Goal: Transaction & Acquisition: Book appointment/travel/reservation

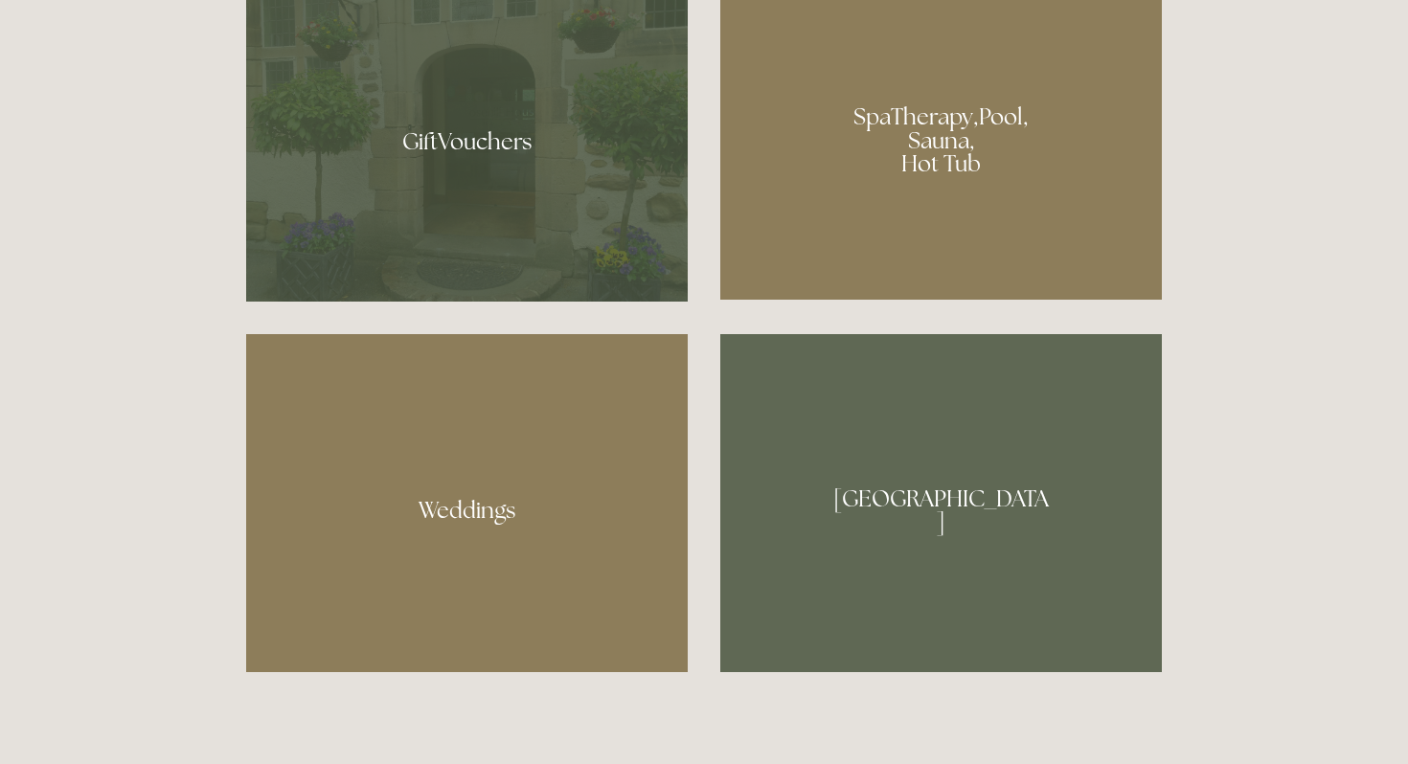
scroll to position [1612, 0]
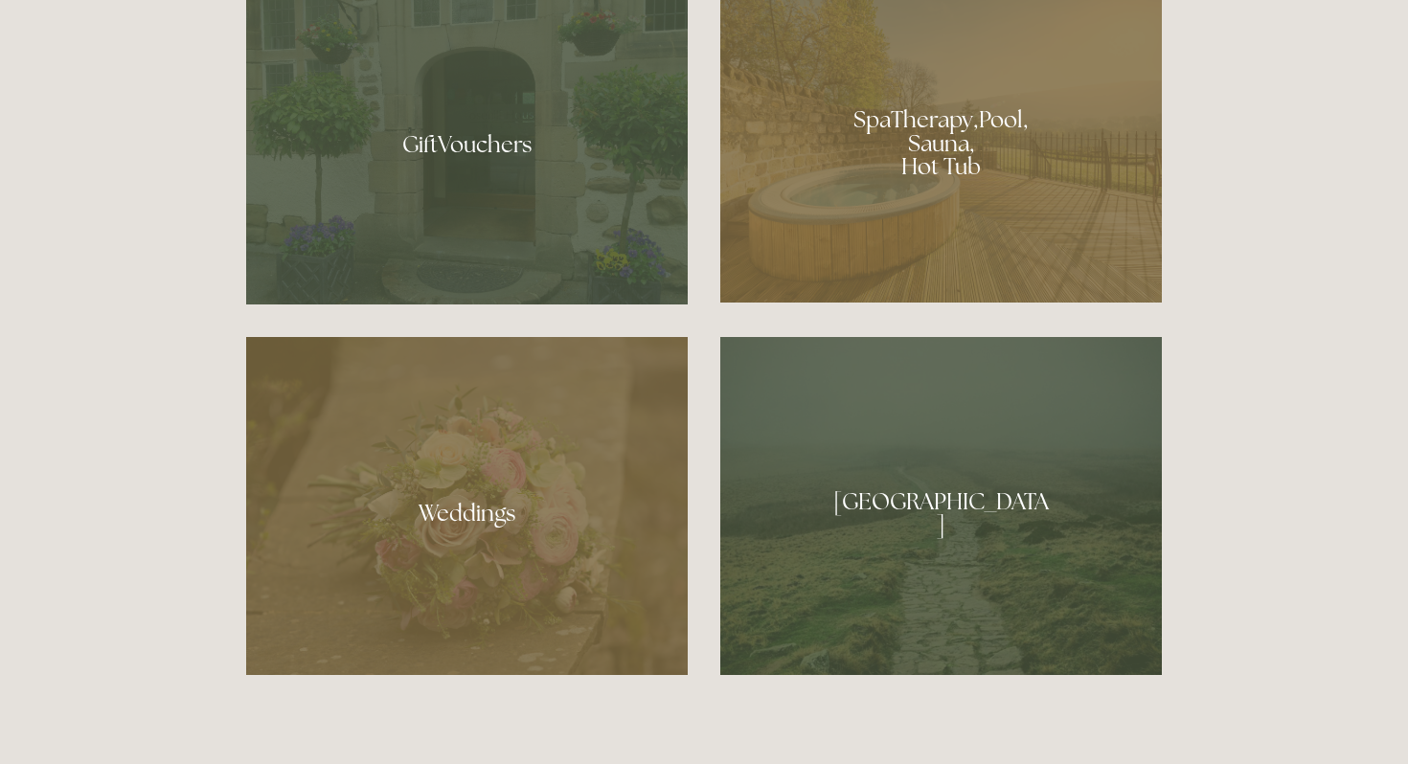
click at [936, 163] on div at bounding box center [940, 136] width 441 height 332
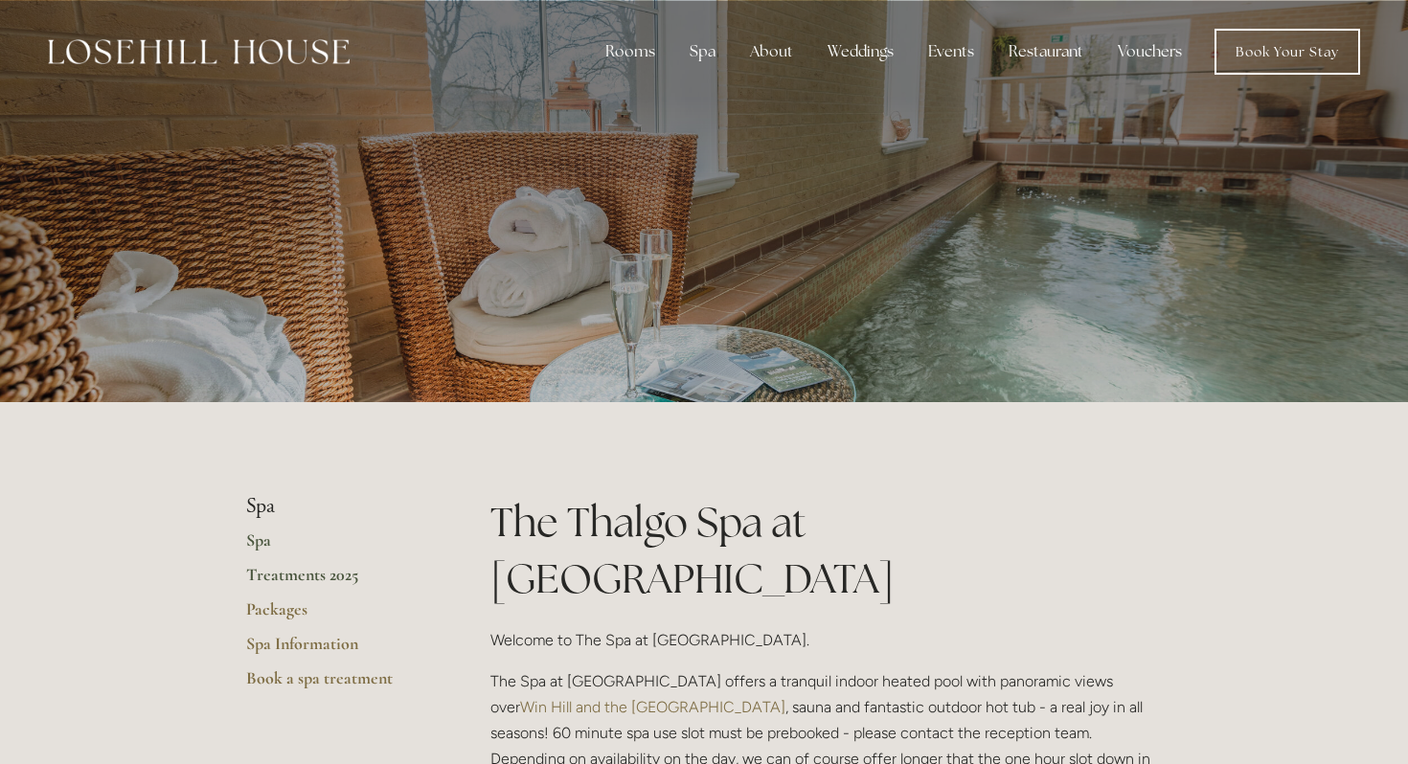
click at [274, 577] on link "Treatments 2025" at bounding box center [337, 581] width 183 height 34
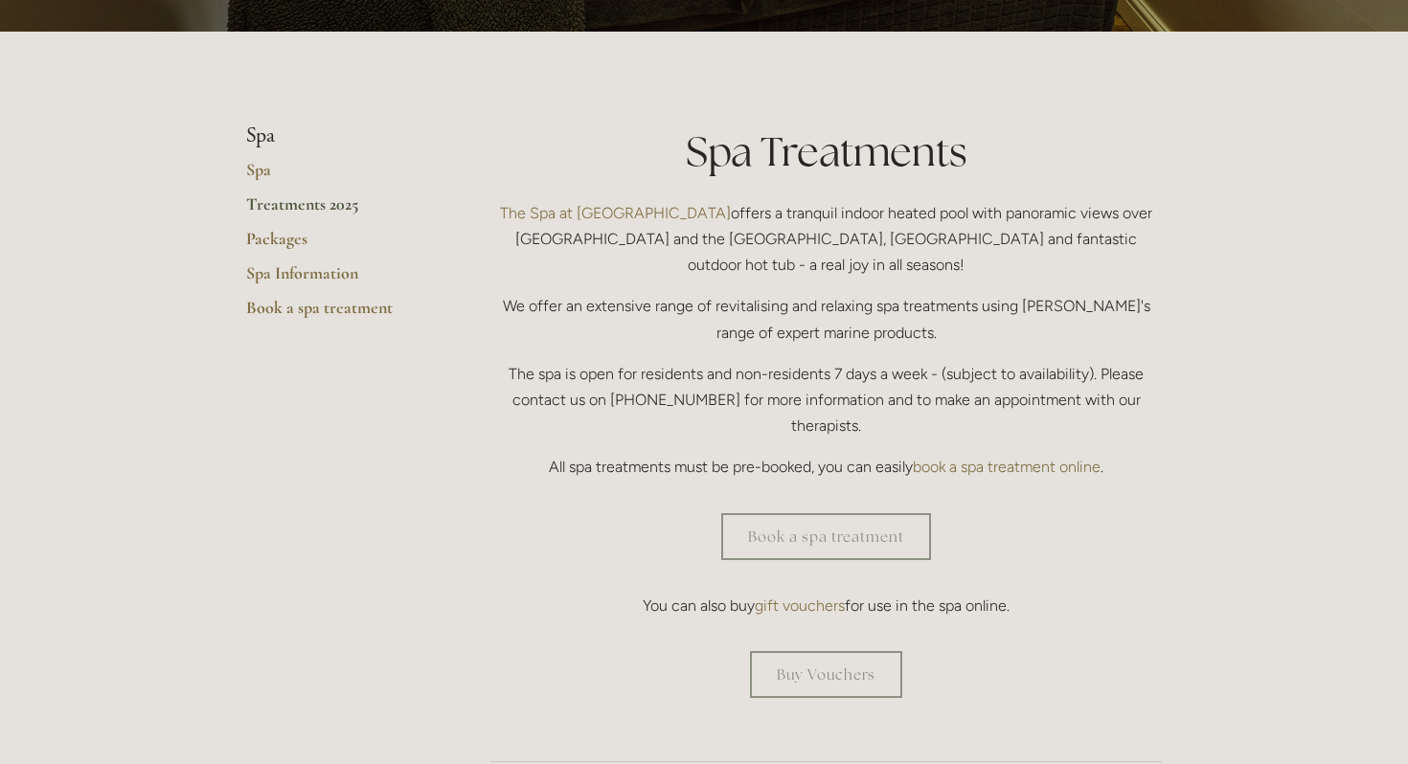
scroll to position [380, 0]
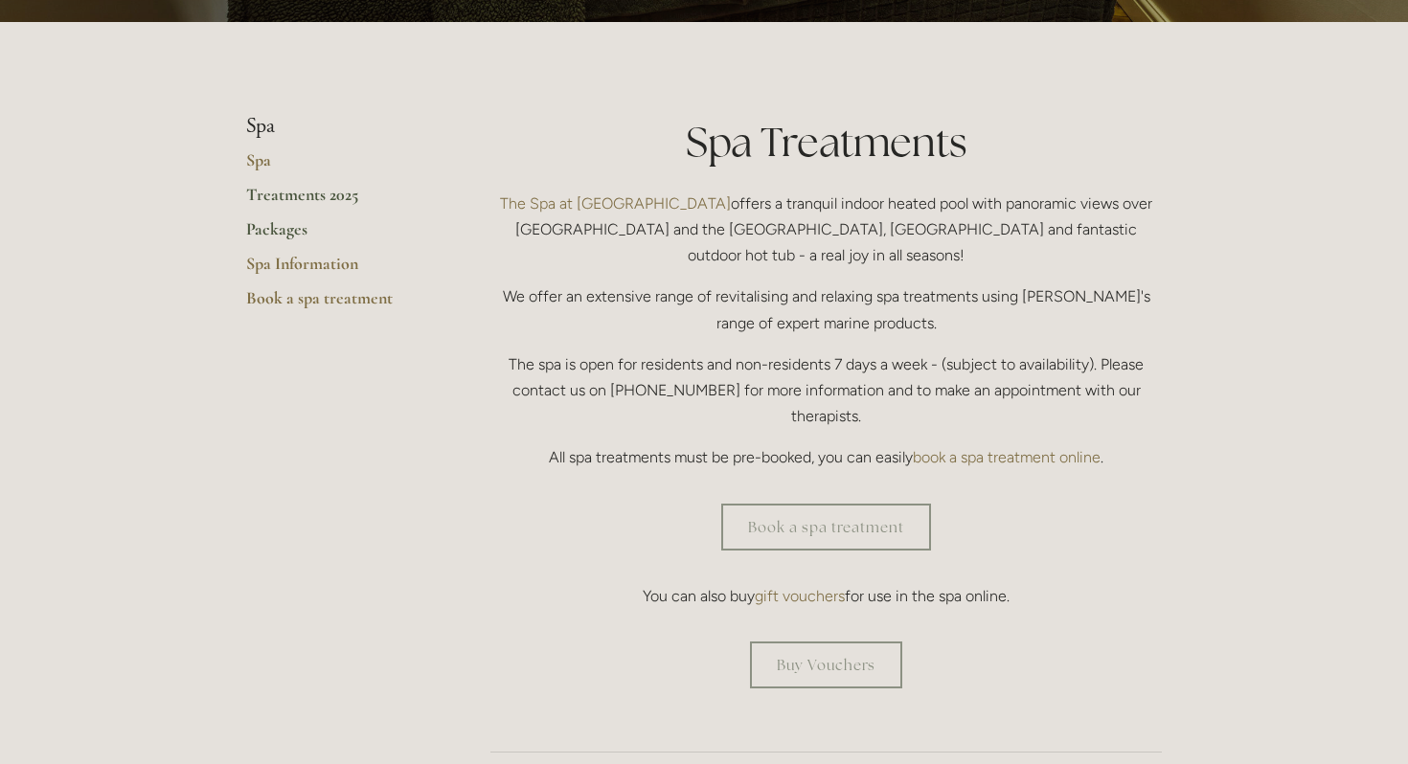
click at [272, 232] on link "Packages" at bounding box center [337, 235] width 183 height 34
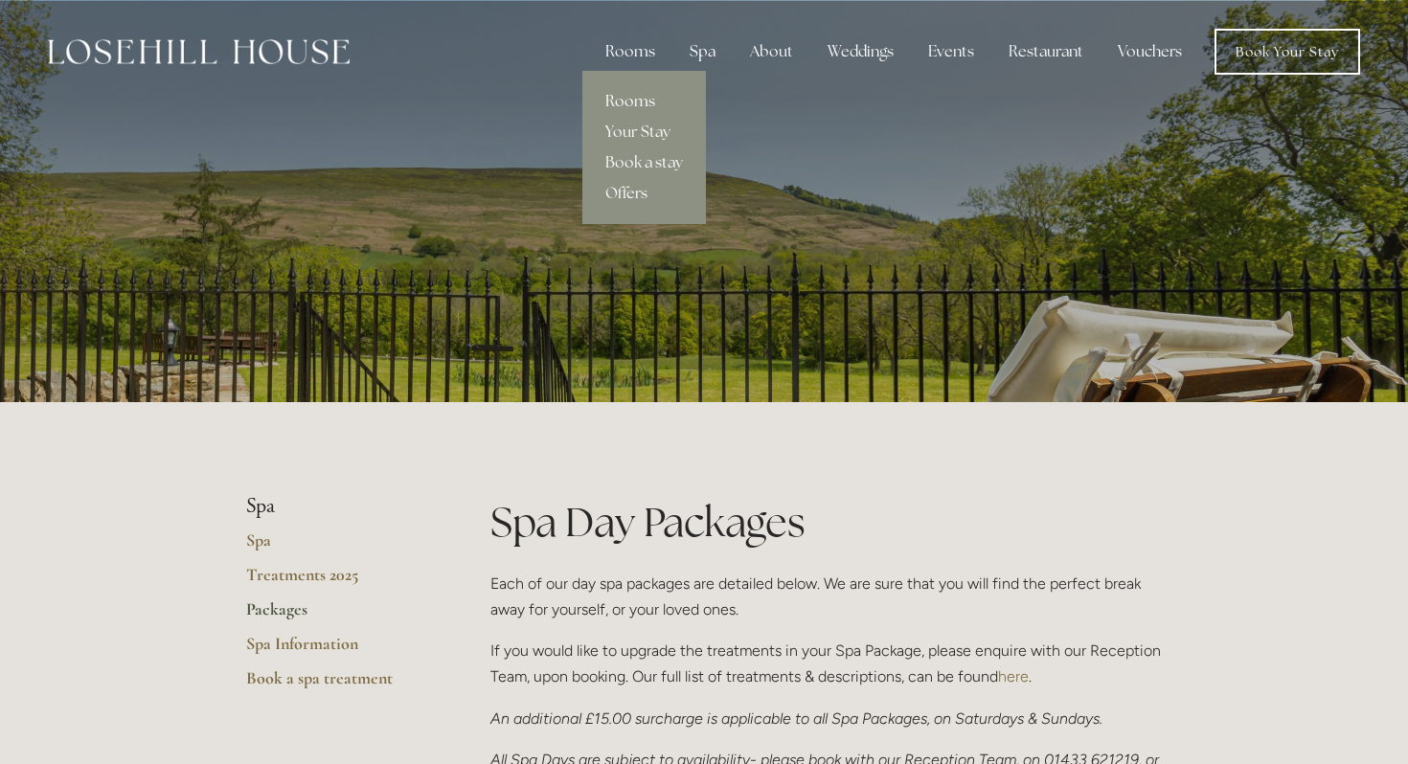
click at [624, 103] on link "Rooms" at bounding box center [644, 101] width 124 height 31
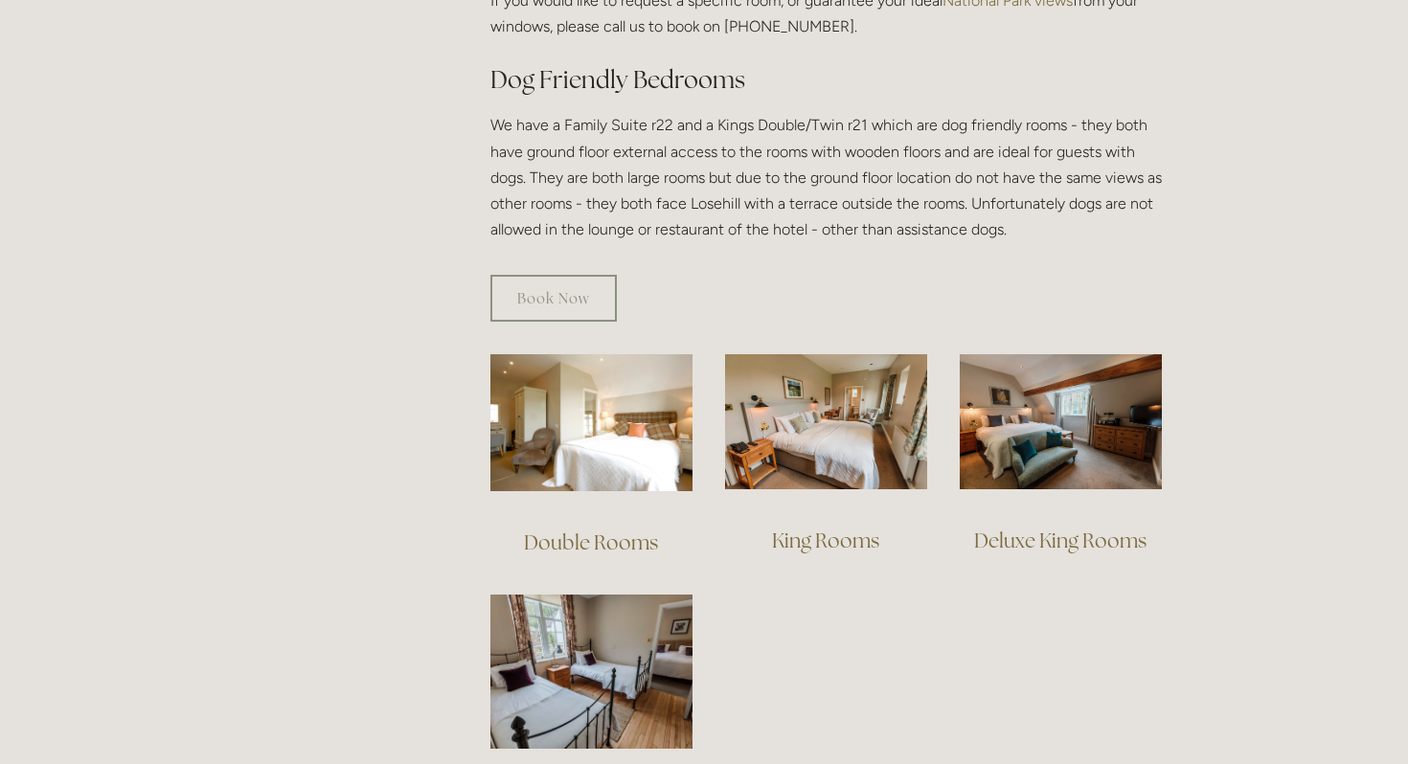
scroll to position [1082, 0]
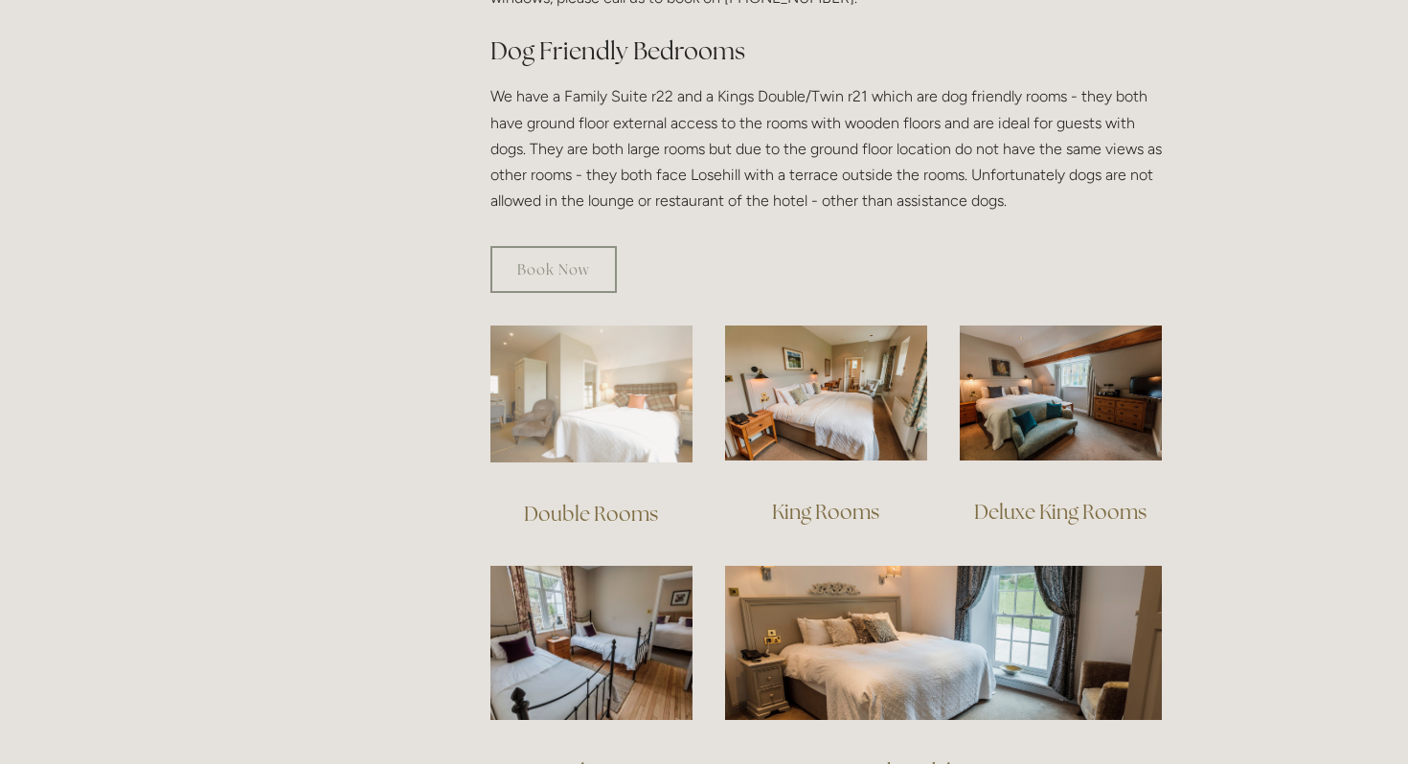
click at [605, 398] on img at bounding box center [591, 394] width 202 height 137
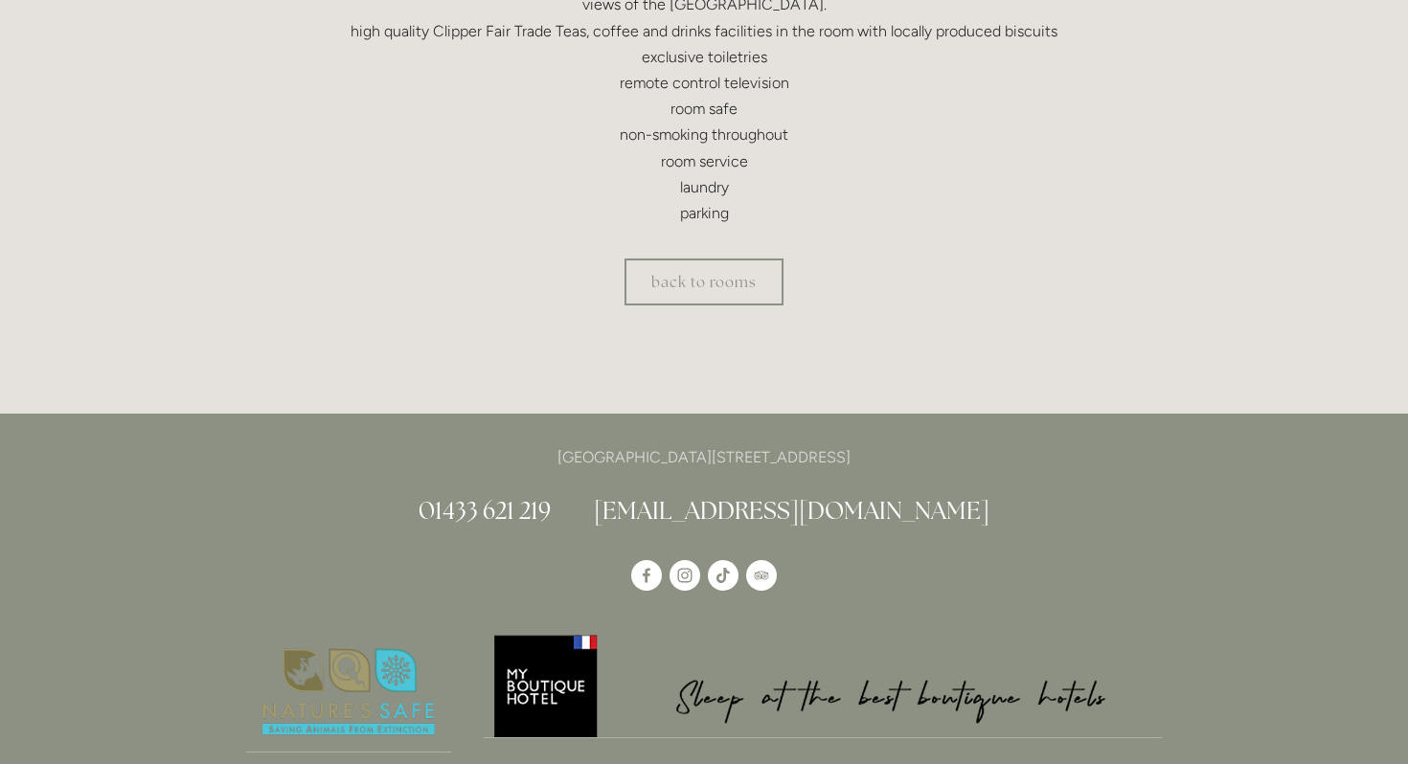
scroll to position [792, 0]
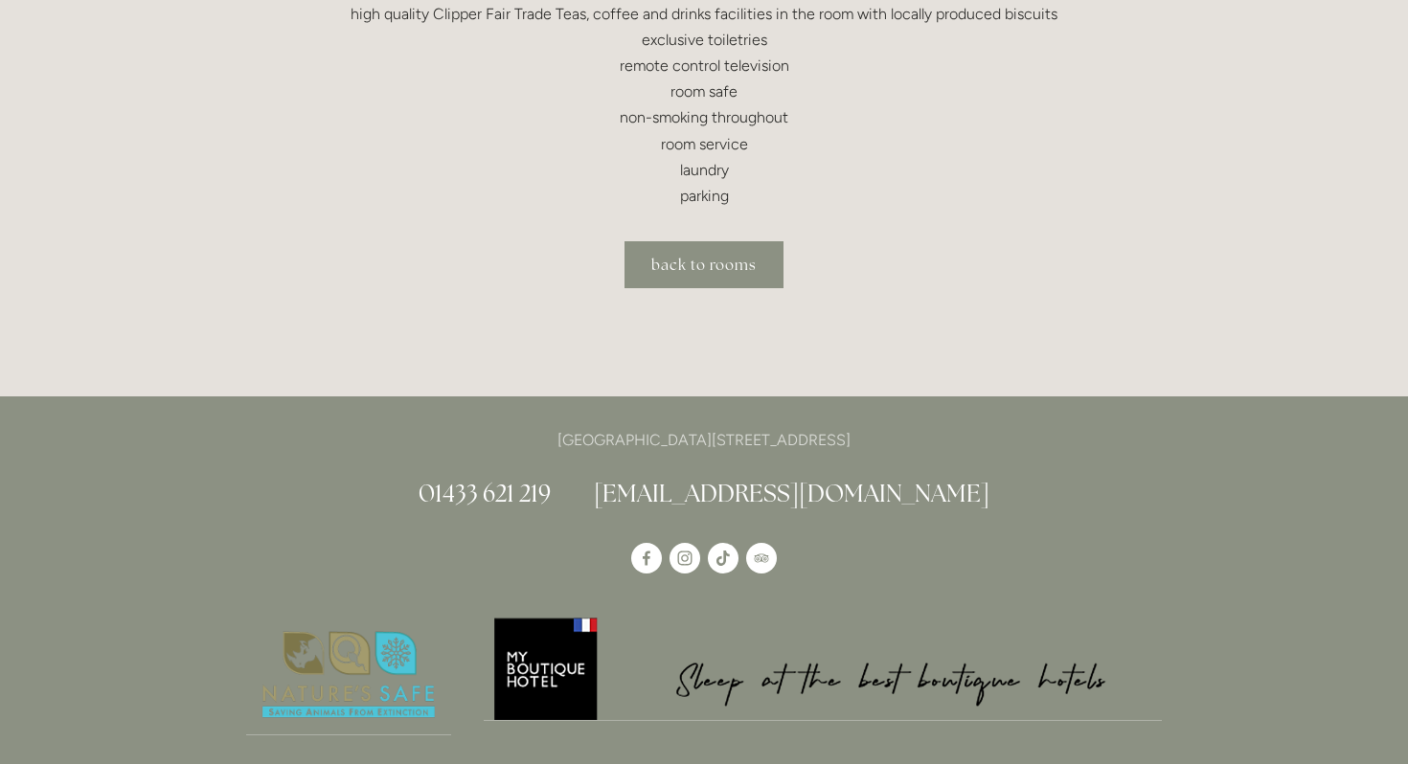
click at [710, 270] on link "back to rooms" at bounding box center [703, 264] width 159 height 47
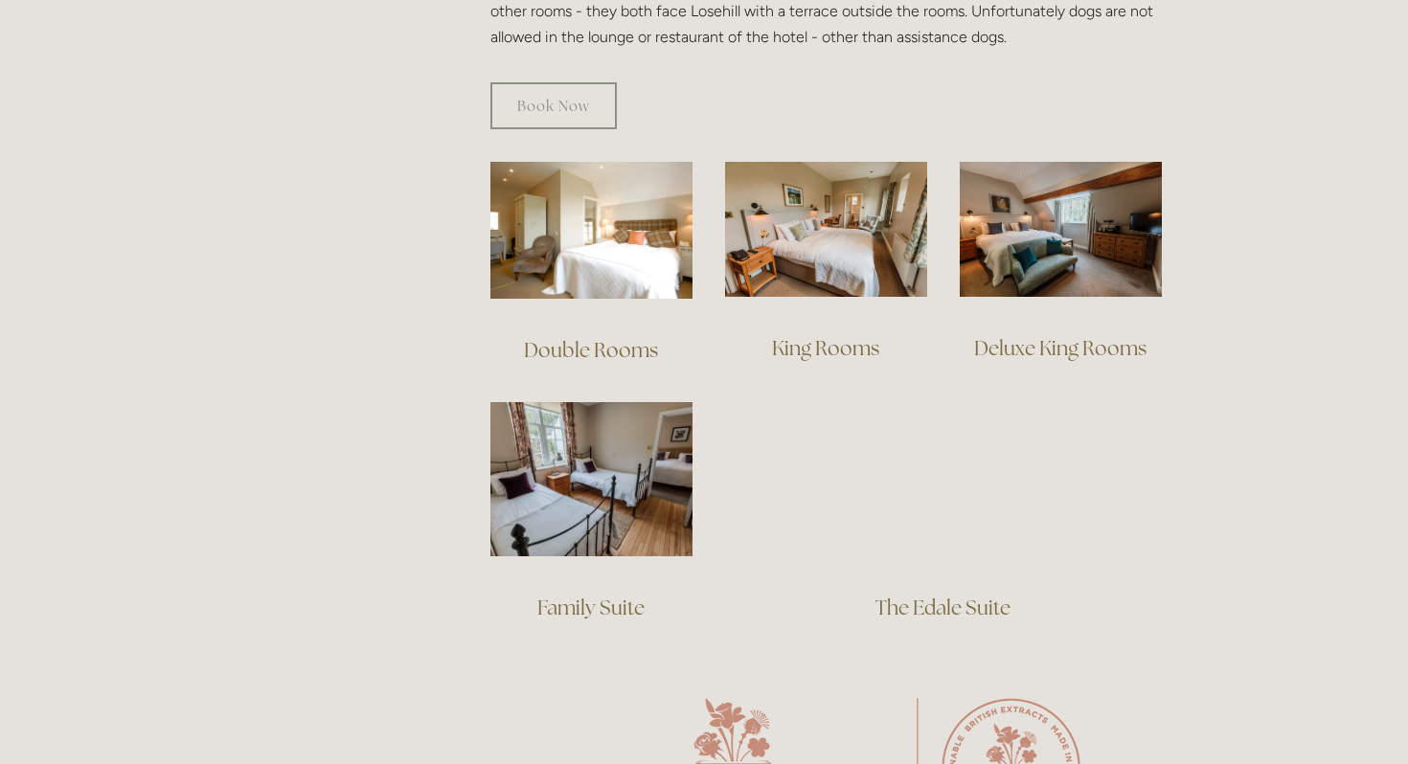
scroll to position [1253, 0]
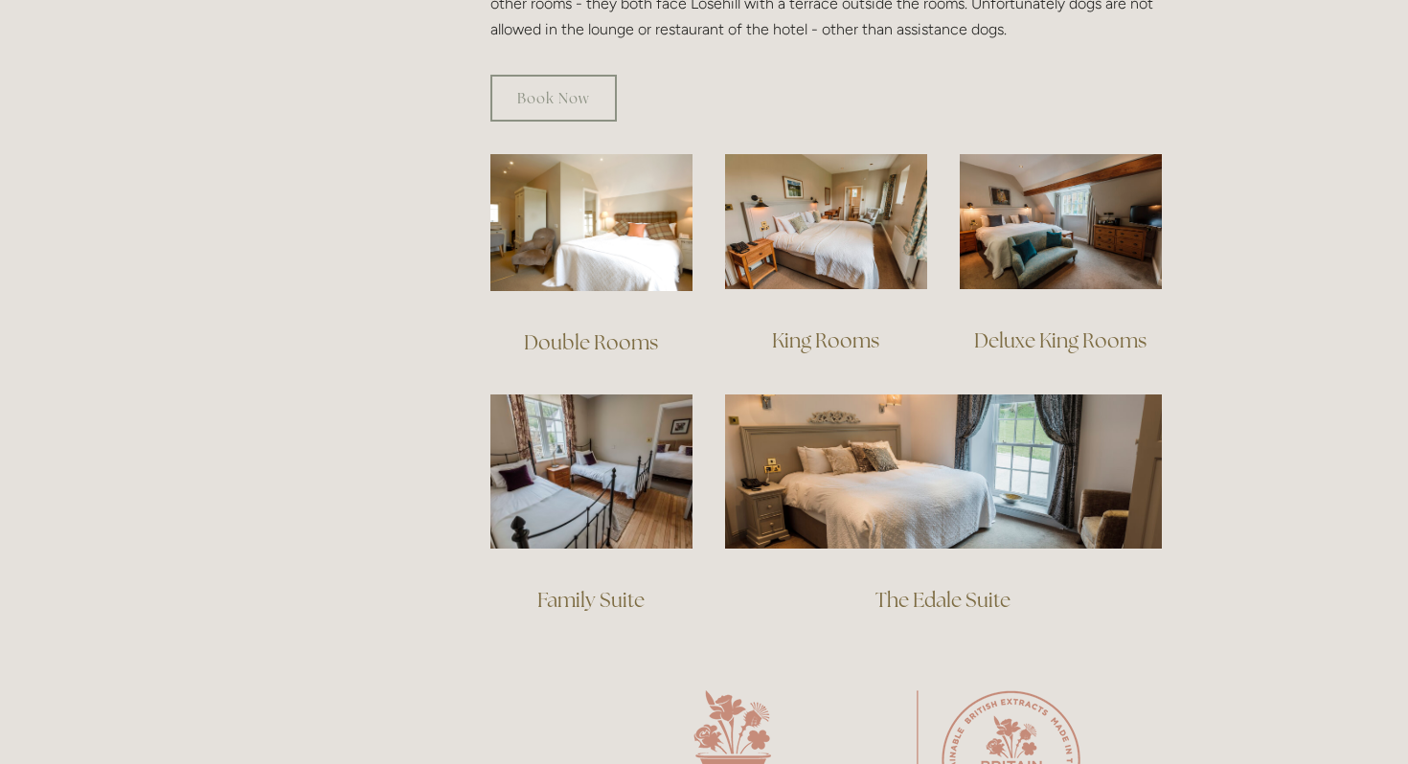
click at [958, 587] on link "The Edale Suite" at bounding box center [942, 600] width 135 height 26
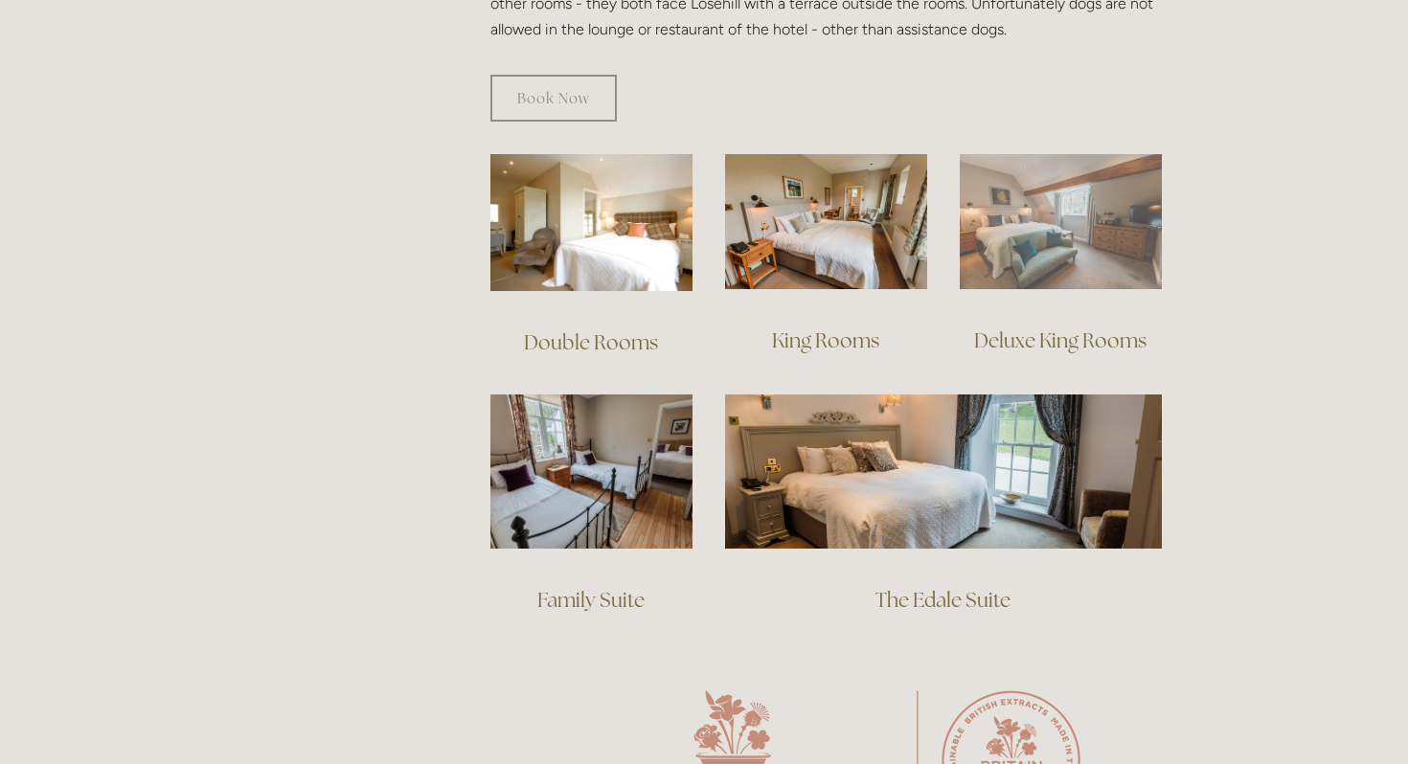
click at [1011, 188] on img at bounding box center [1060, 221] width 202 height 135
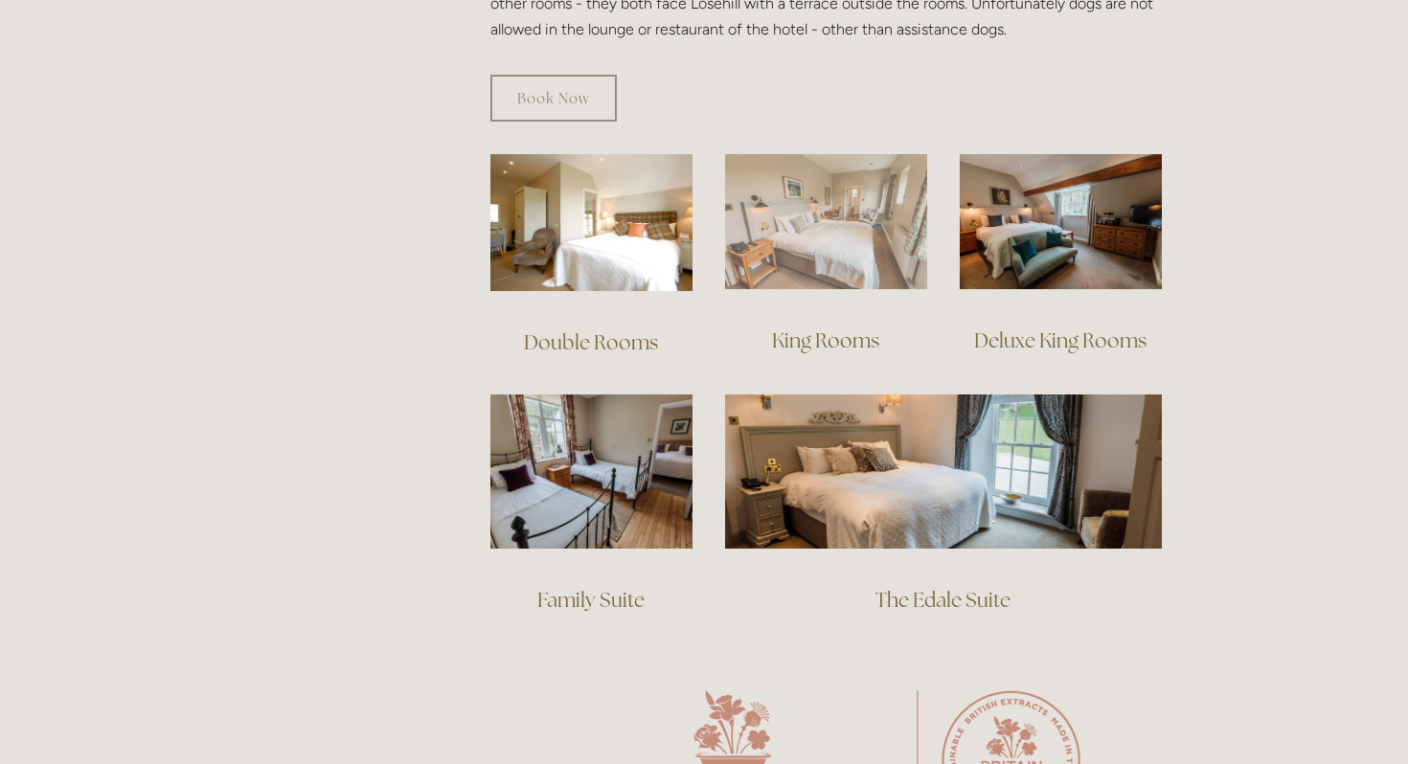
click at [884, 194] on img at bounding box center [826, 221] width 202 height 135
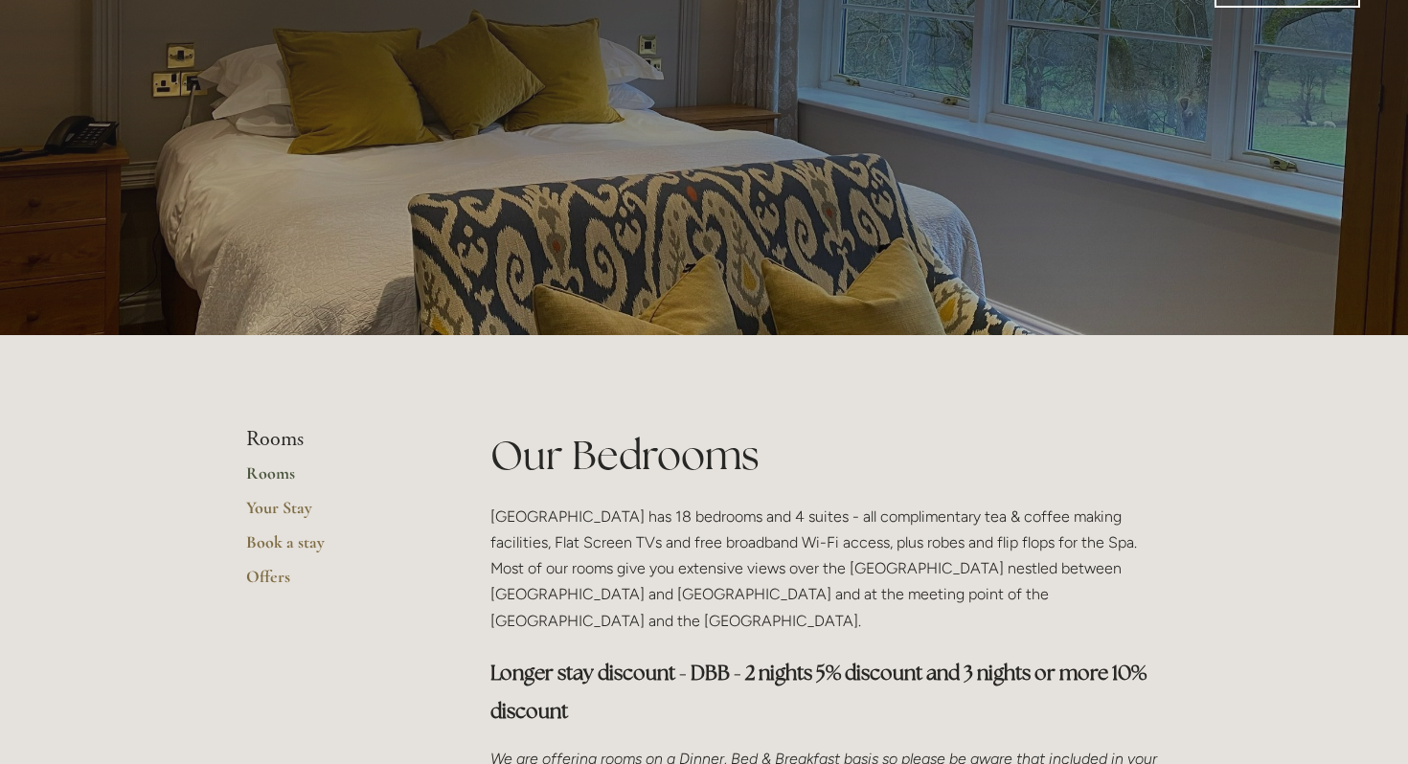
scroll to position [0, 0]
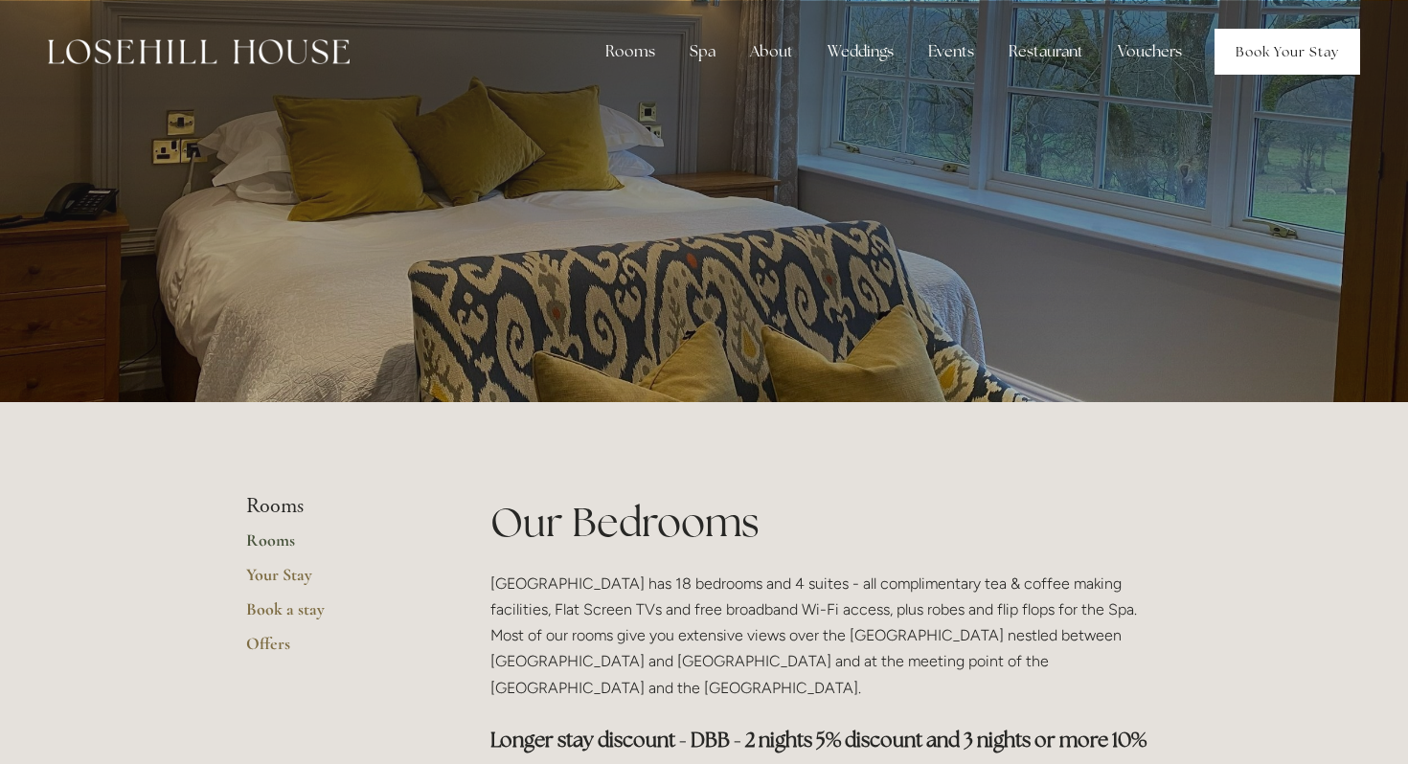
click at [1293, 53] on link "Book Your Stay" at bounding box center [1287, 52] width 146 height 46
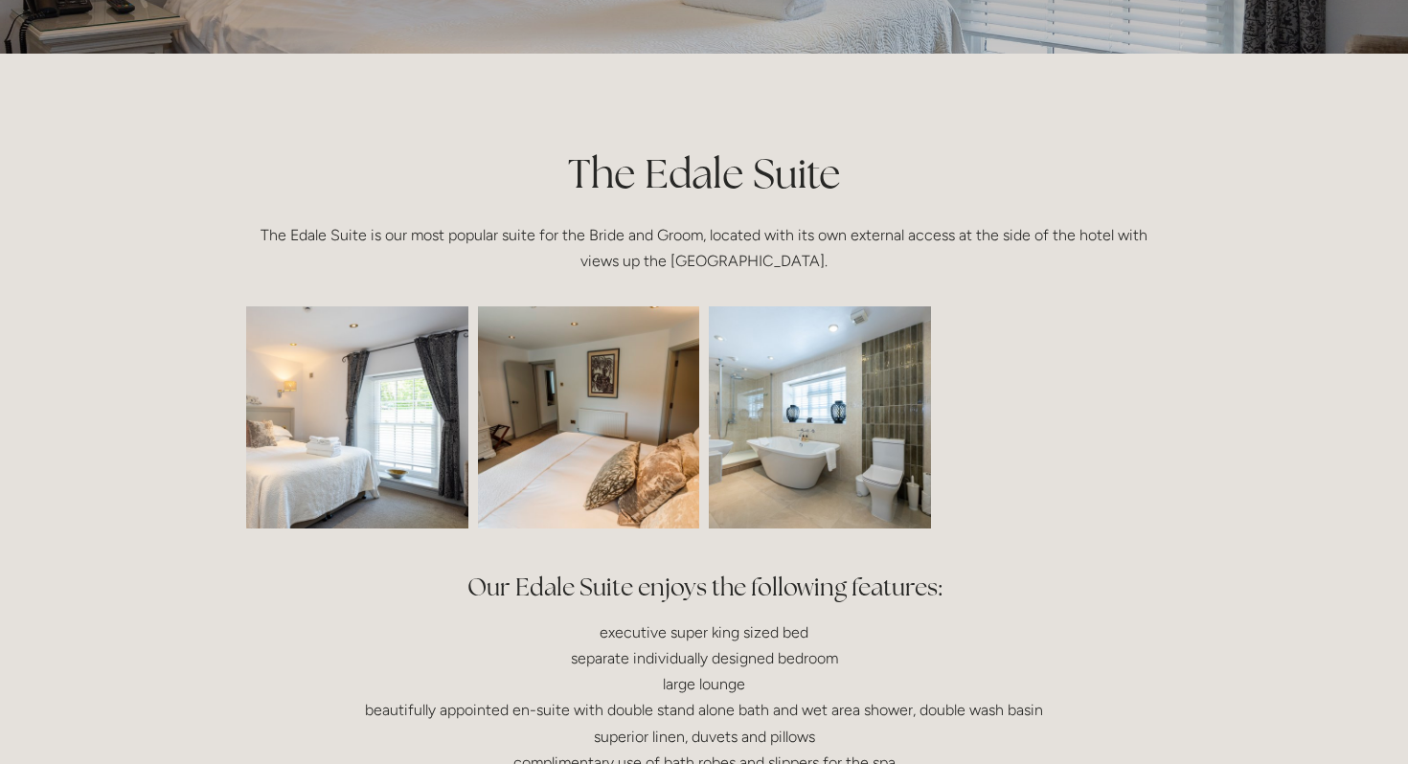
scroll to position [357, 0]
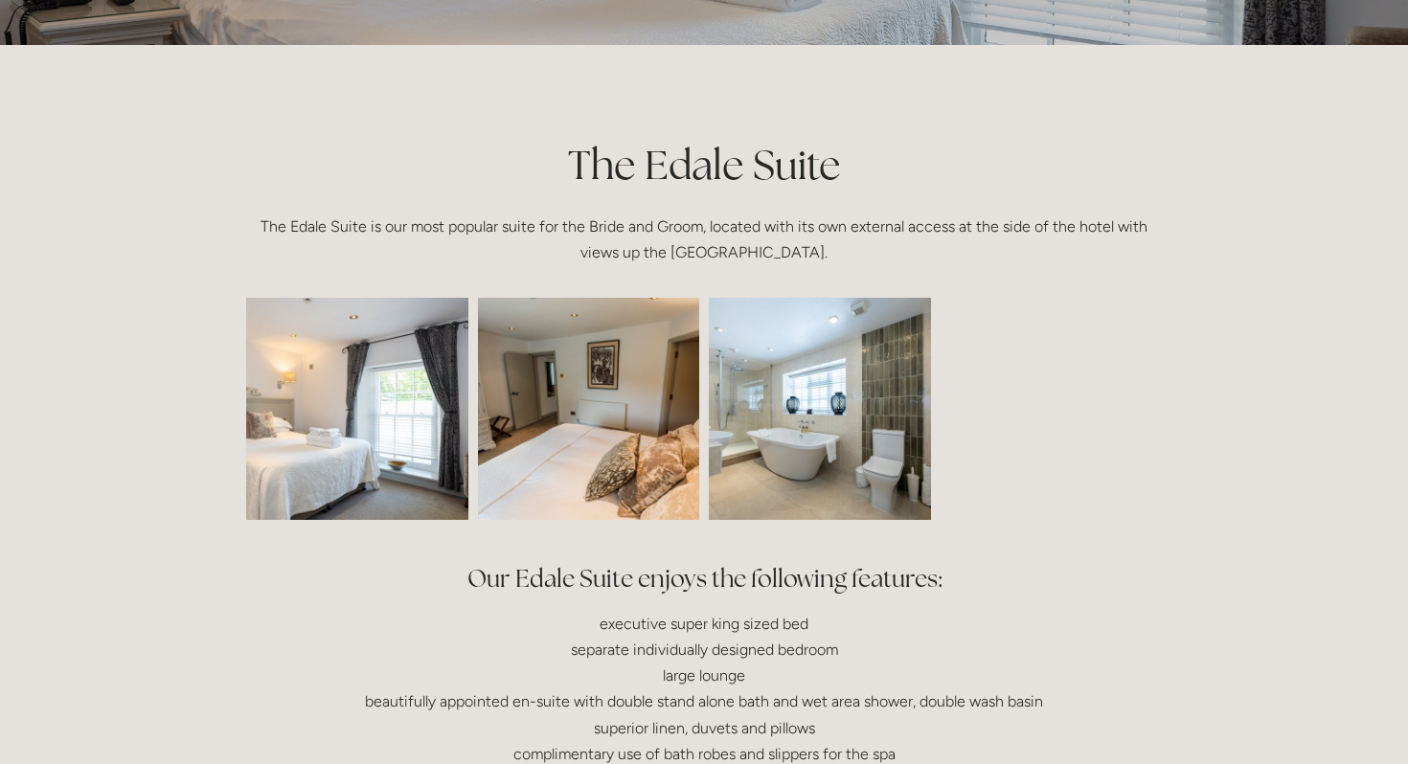
click at [402, 435] on img at bounding box center [312, 409] width 333 height 222
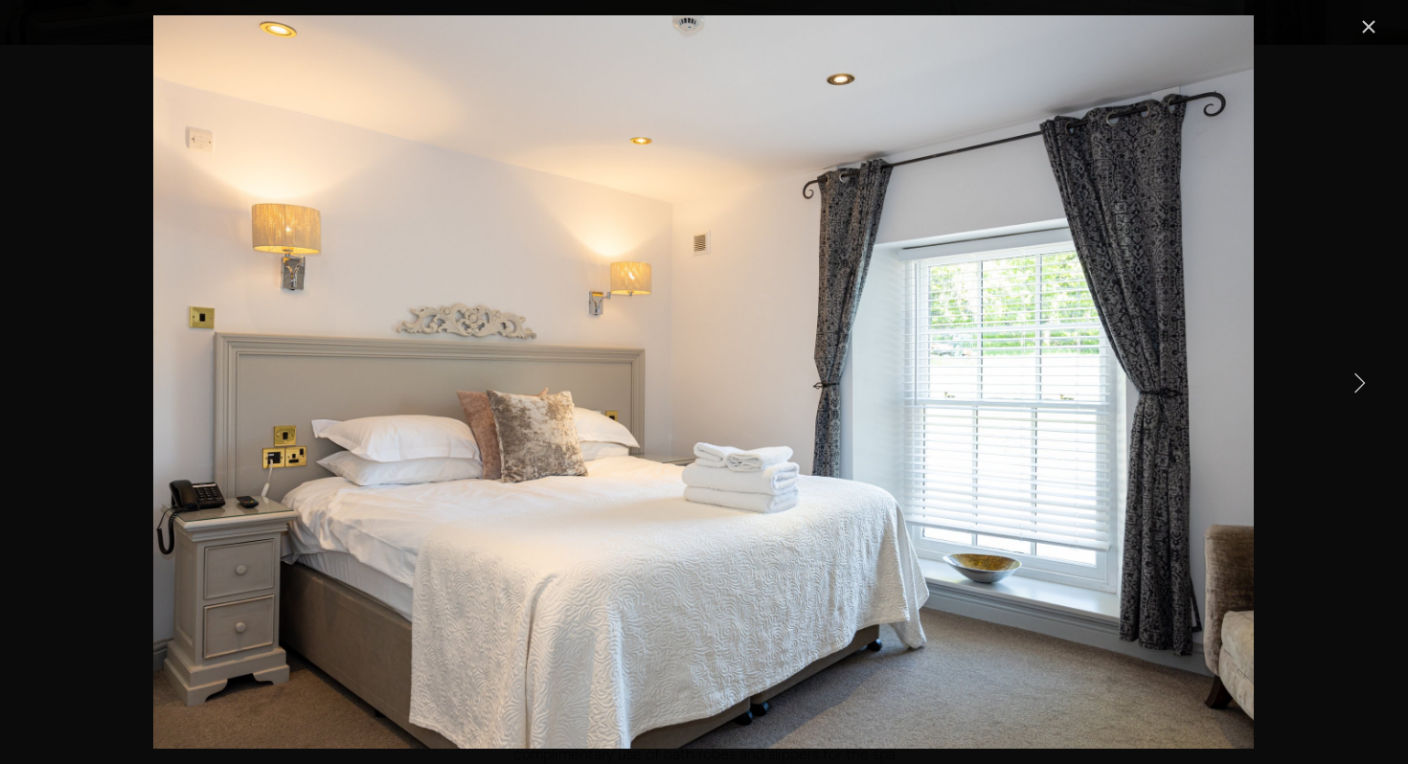
click at [1355, 375] on link "Next Item" at bounding box center [1359, 382] width 42 height 42
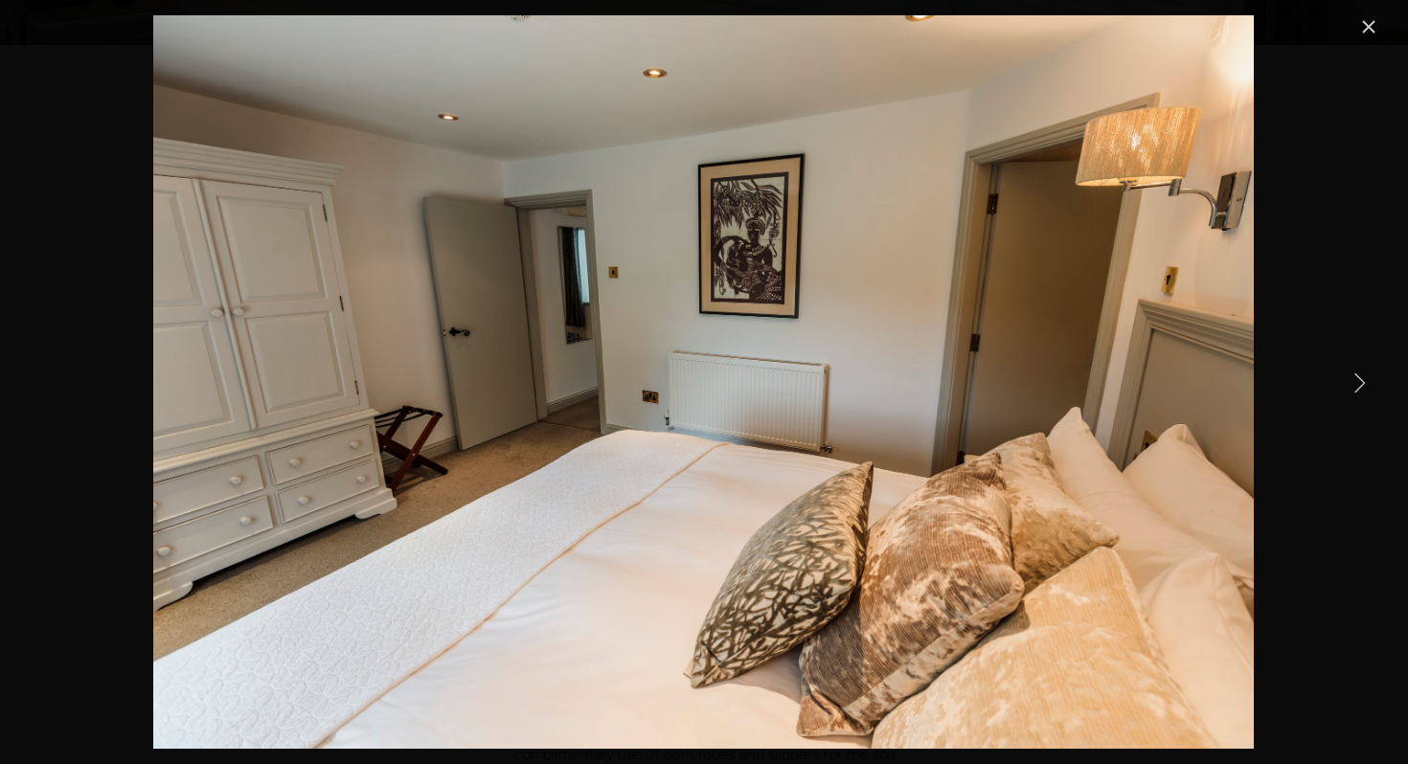
click at [1355, 375] on link "Next Item" at bounding box center [1359, 382] width 42 height 42
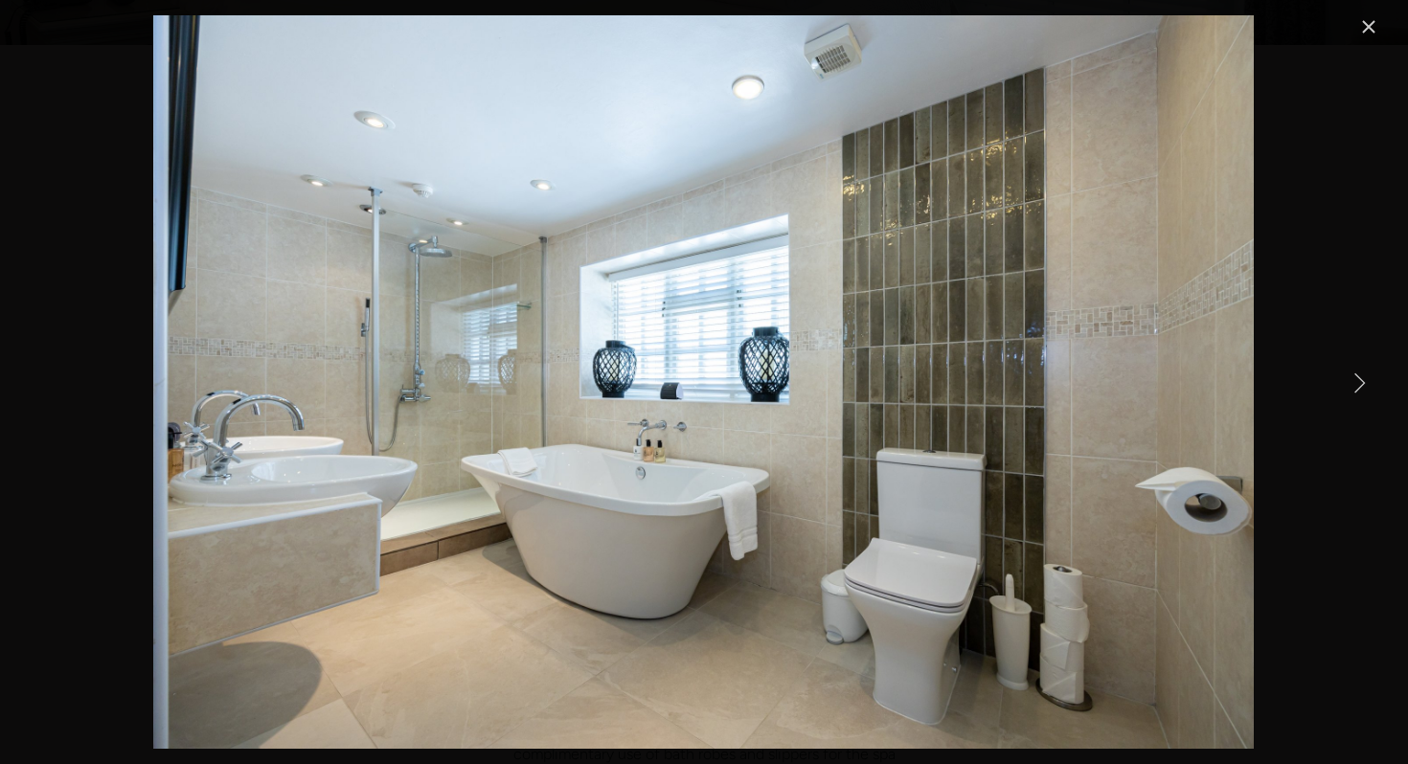
click at [1354, 373] on link "Next Item" at bounding box center [1359, 382] width 42 height 42
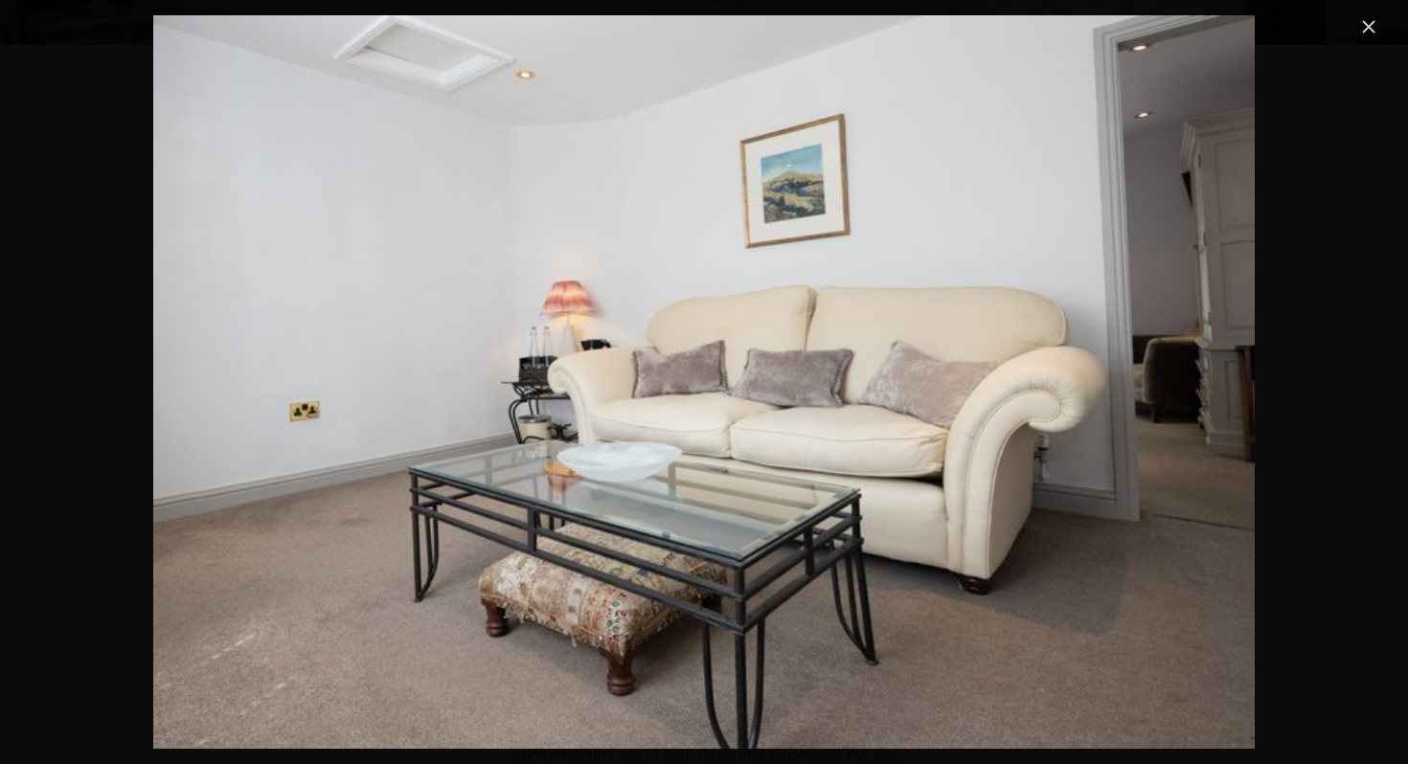
click at [1363, 28] on link "Close" at bounding box center [1368, 26] width 23 height 23
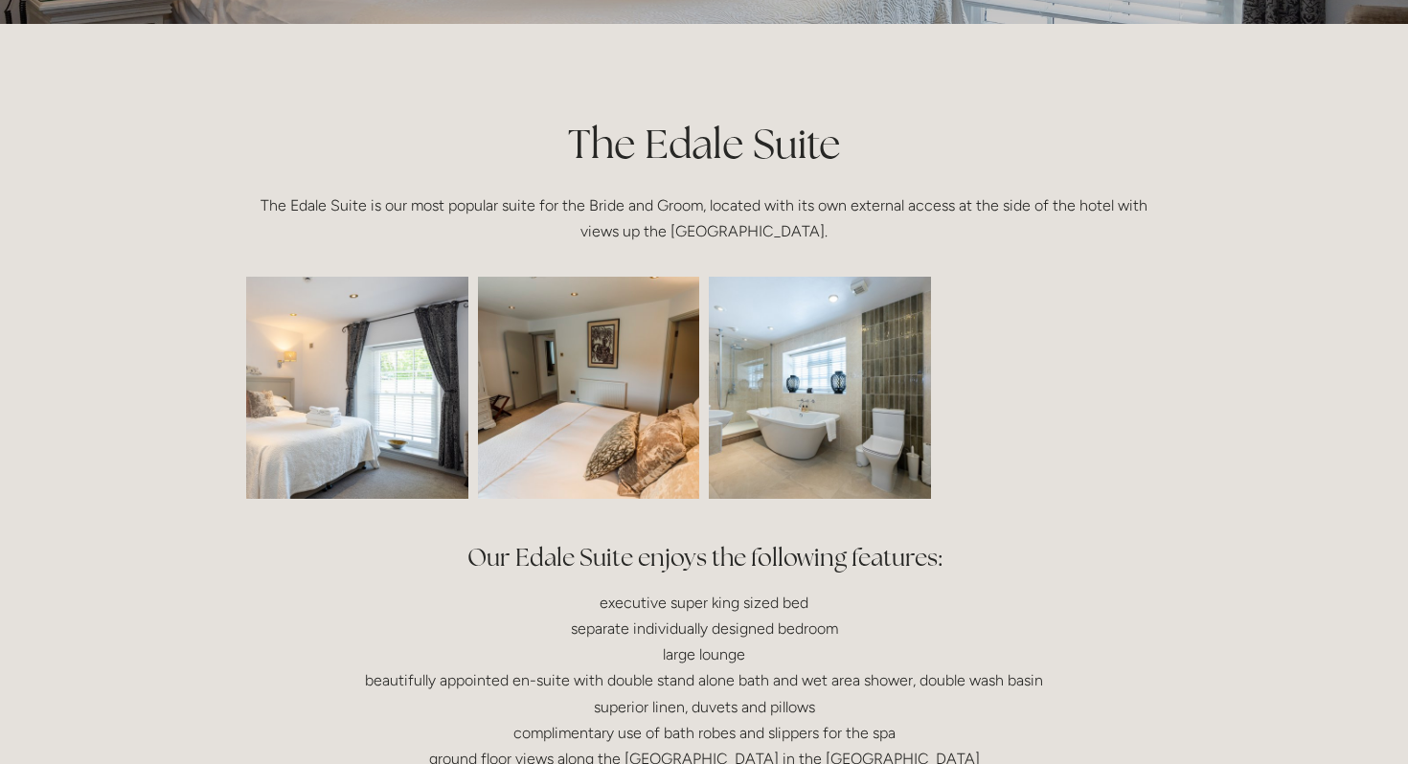
scroll to position [173, 0]
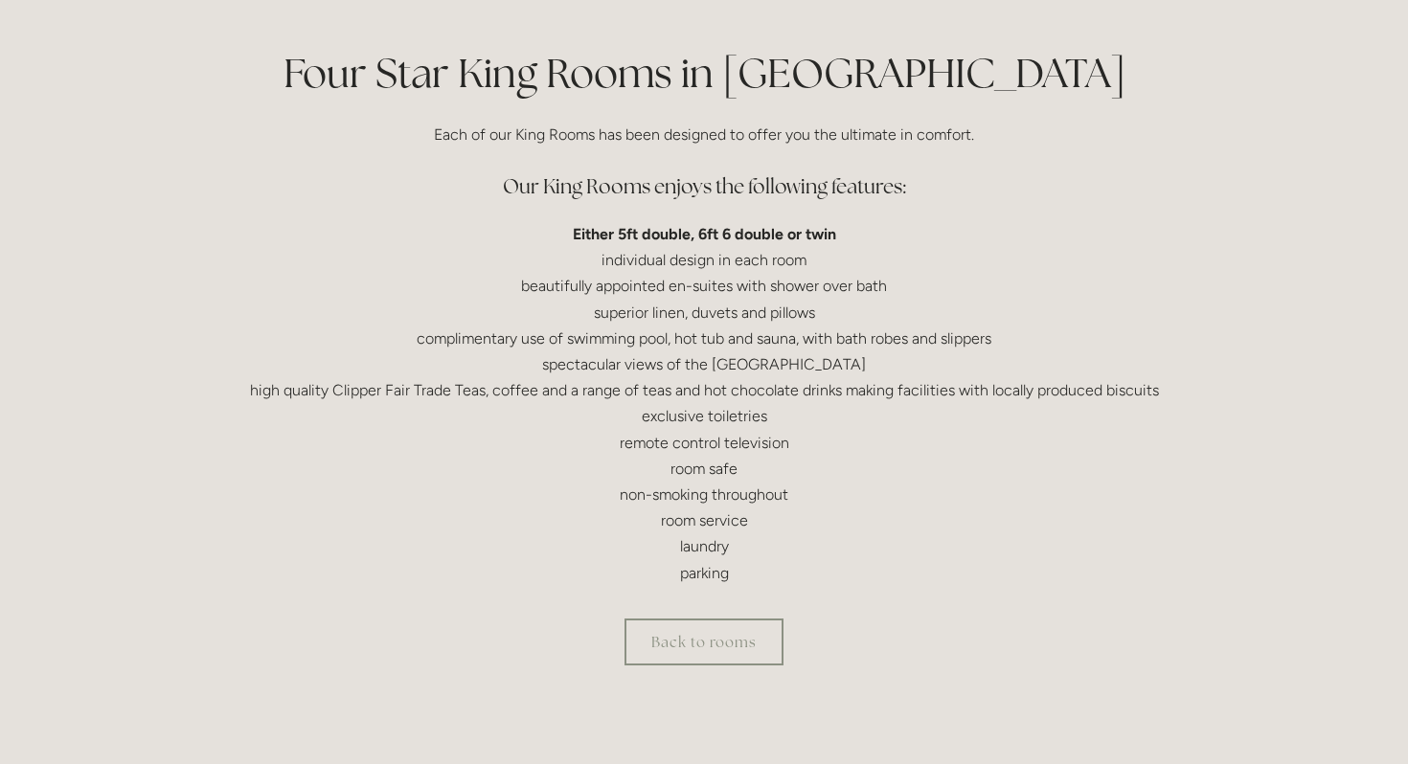
scroll to position [450, 0]
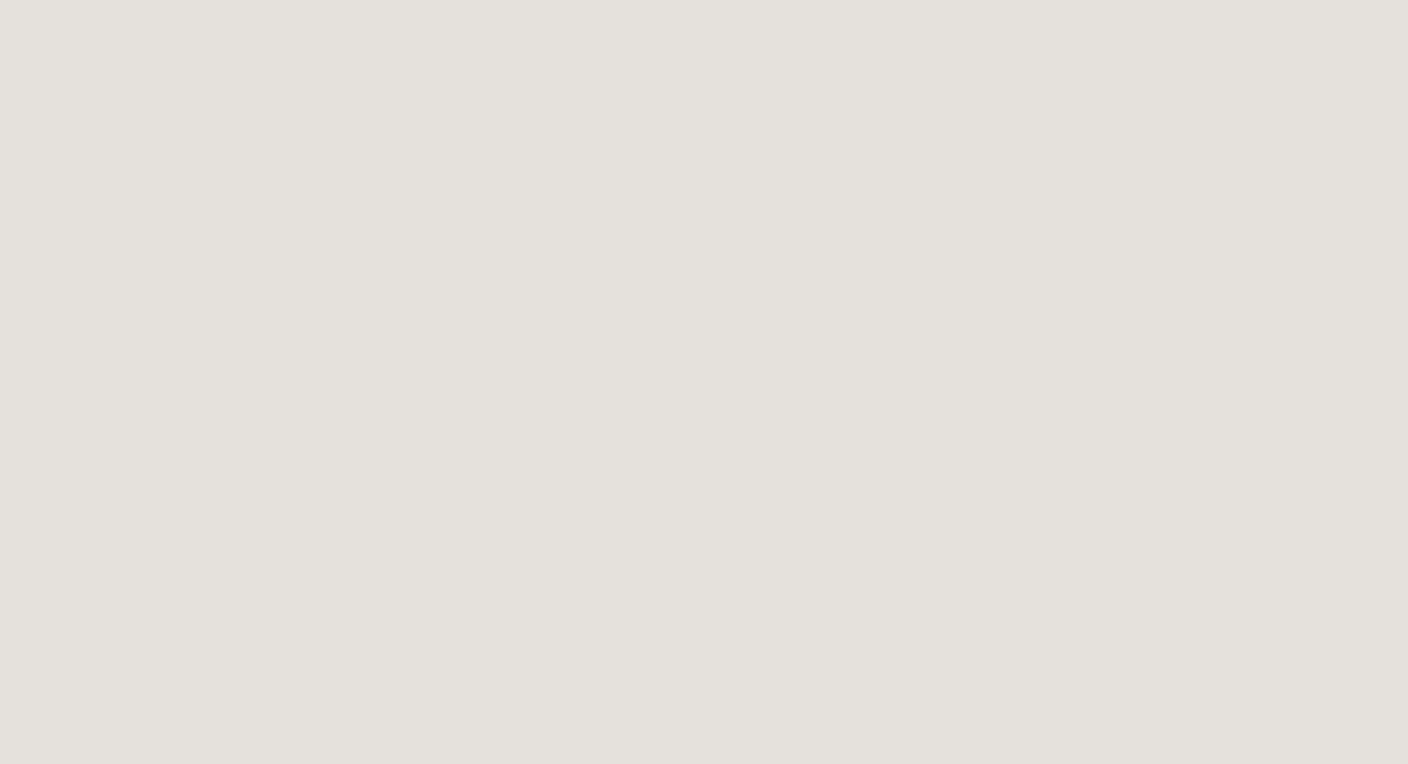
scroll to position [2706, 0]
